Goal: Information Seeking & Learning: Learn about a topic

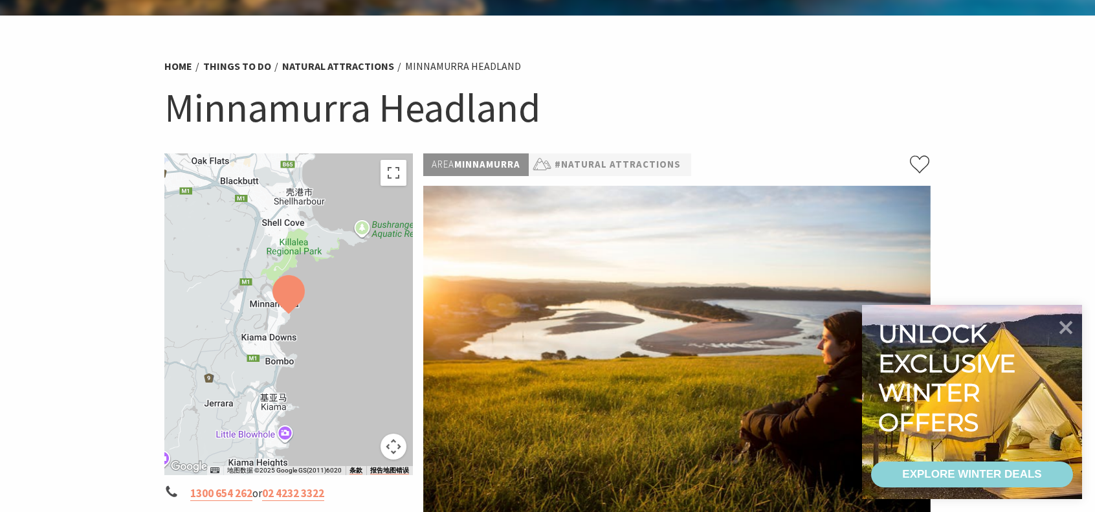
scroll to position [65, 0]
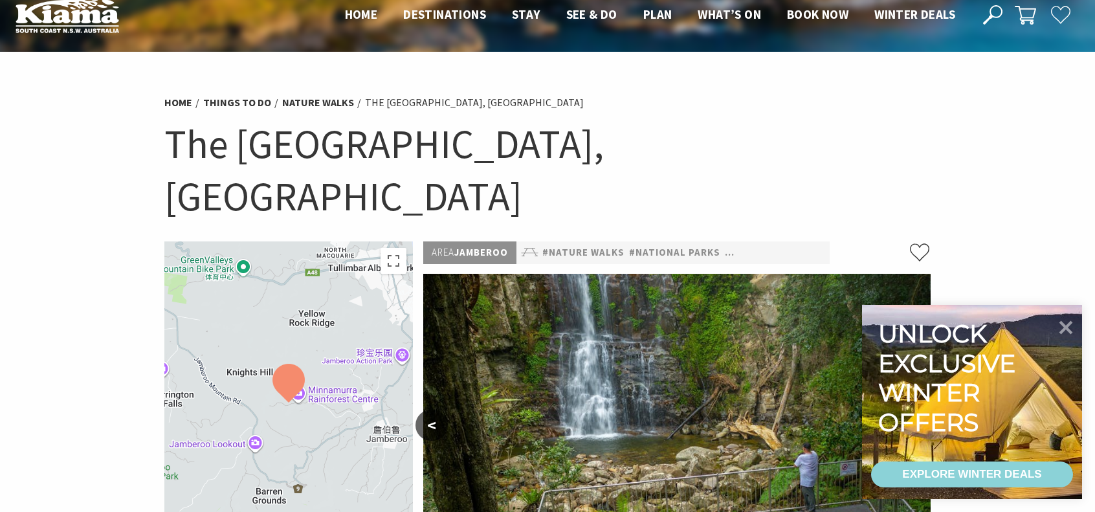
scroll to position [65, 0]
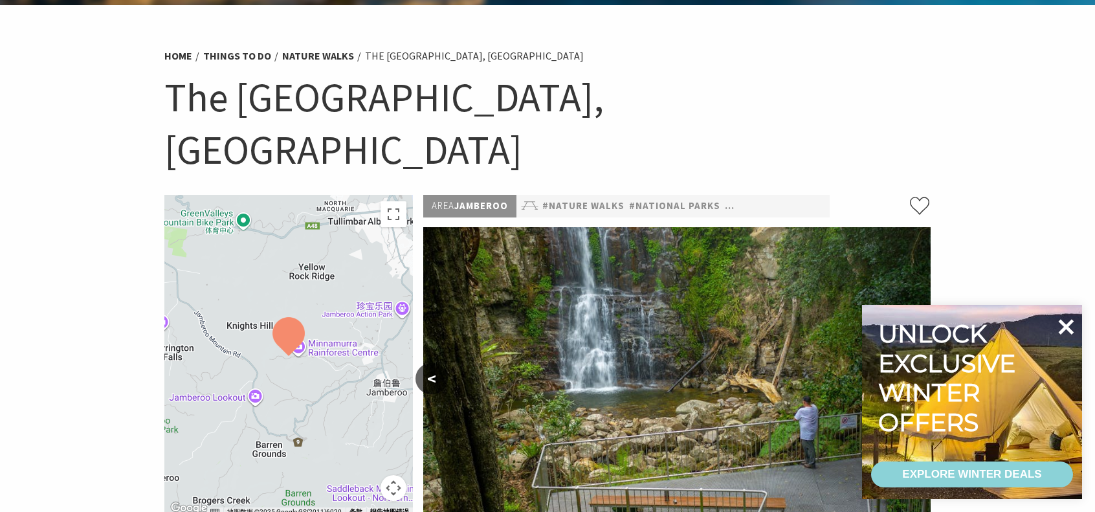
click at [1070, 330] on icon at bounding box center [1067, 327] width 16 height 16
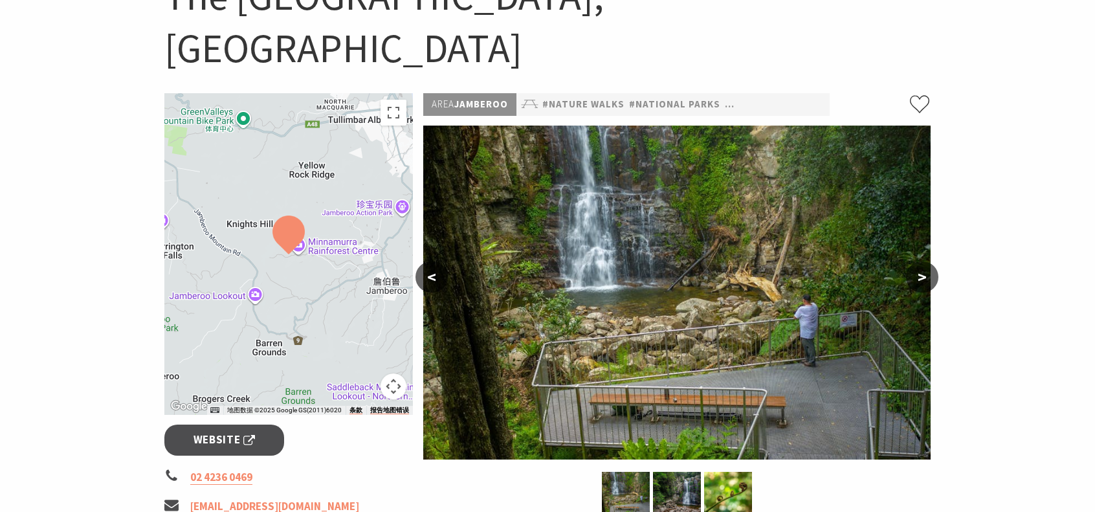
scroll to position [194, 0]
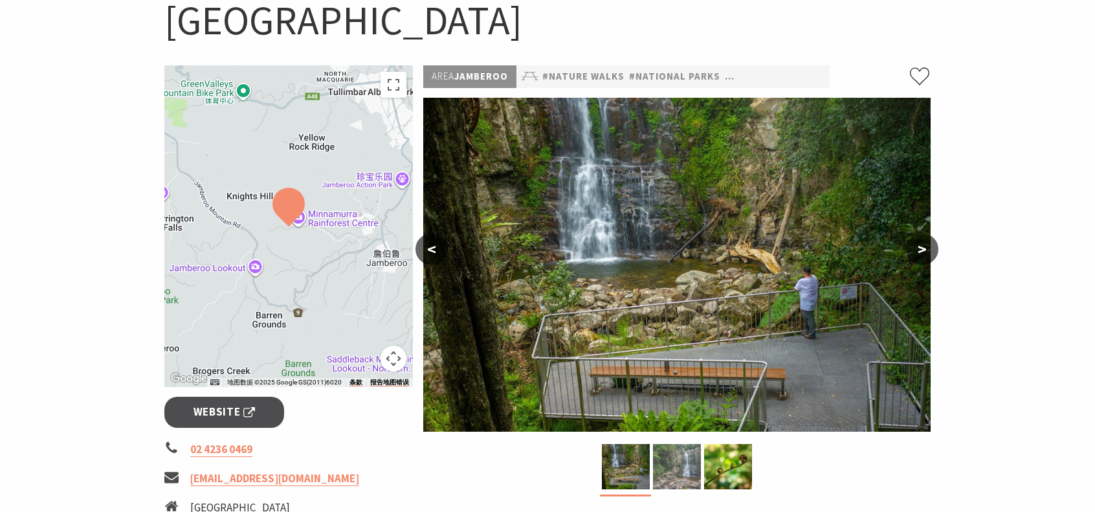
click at [682, 444] on img at bounding box center [677, 466] width 48 height 45
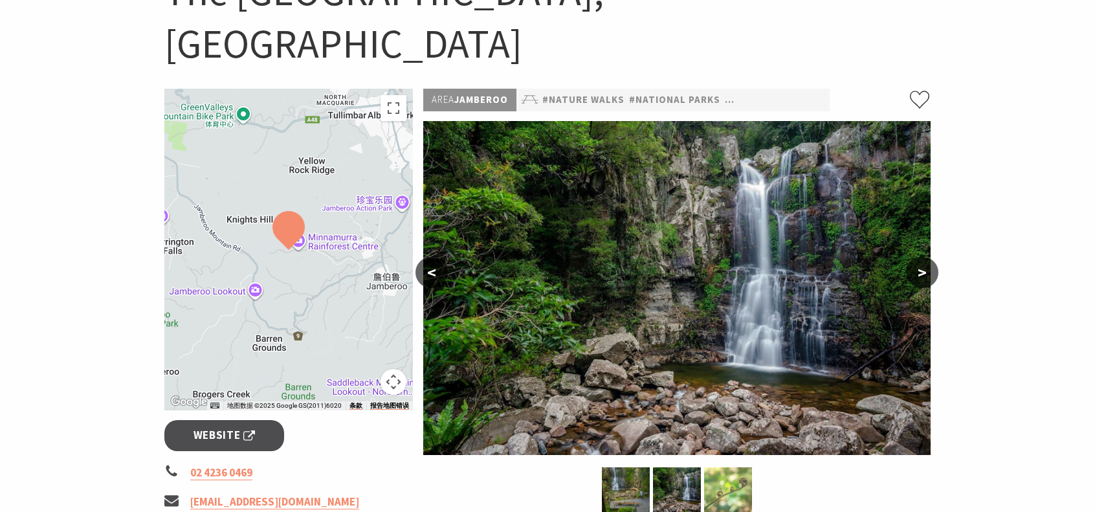
scroll to position [129, 0]
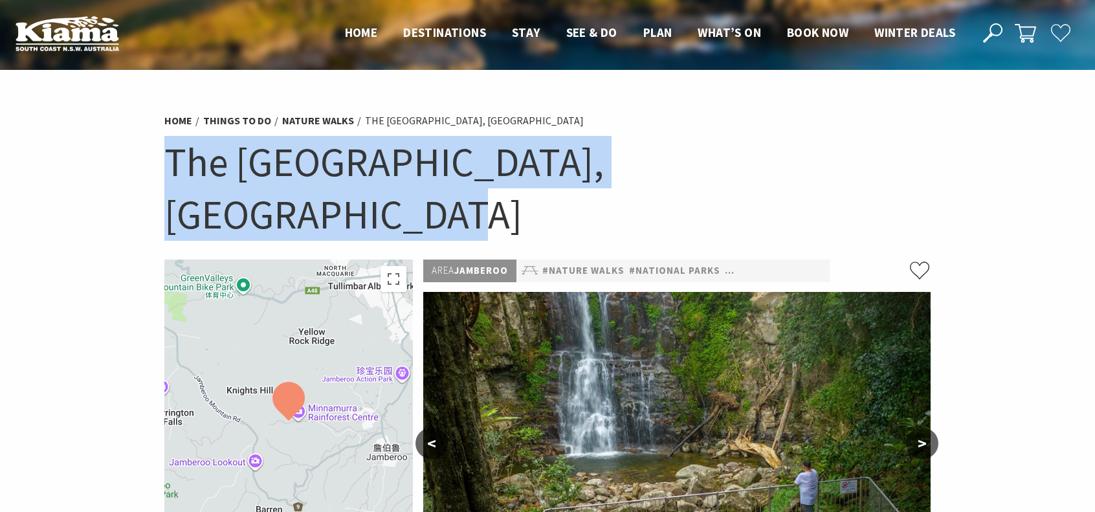
drag, startPoint x: 173, startPoint y: 164, endPoint x: 816, endPoint y: 181, distance: 643.1
click at [816, 181] on h1 "The [GEOGRAPHIC_DATA], [GEOGRAPHIC_DATA]" at bounding box center [547, 188] width 767 height 104
copy h1 "The [GEOGRAPHIC_DATA], [GEOGRAPHIC_DATA]"
click at [607, 132] on div "Home Things To Do Nature Walks The Falls Walk, Budderoo National Park The Falls…" at bounding box center [547, 183] width 777 height 154
